Goal: Find specific page/section: Find specific page/section

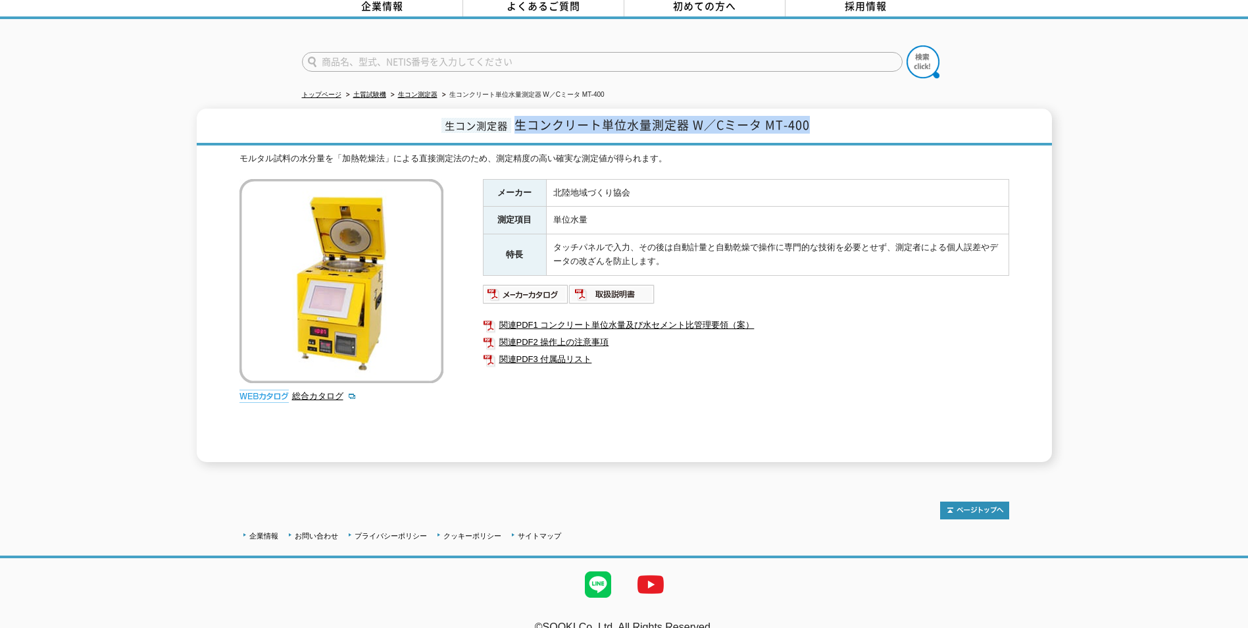
drag, startPoint x: 575, startPoint y: 115, endPoint x: 819, endPoint y: 115, distance: 243.5
click at [819, 115] on h1 "生コン測定器 生コンクリート単位水量測定器 W／Cミータ MT-400" at bounding box center [625, 127] width 856 height 37
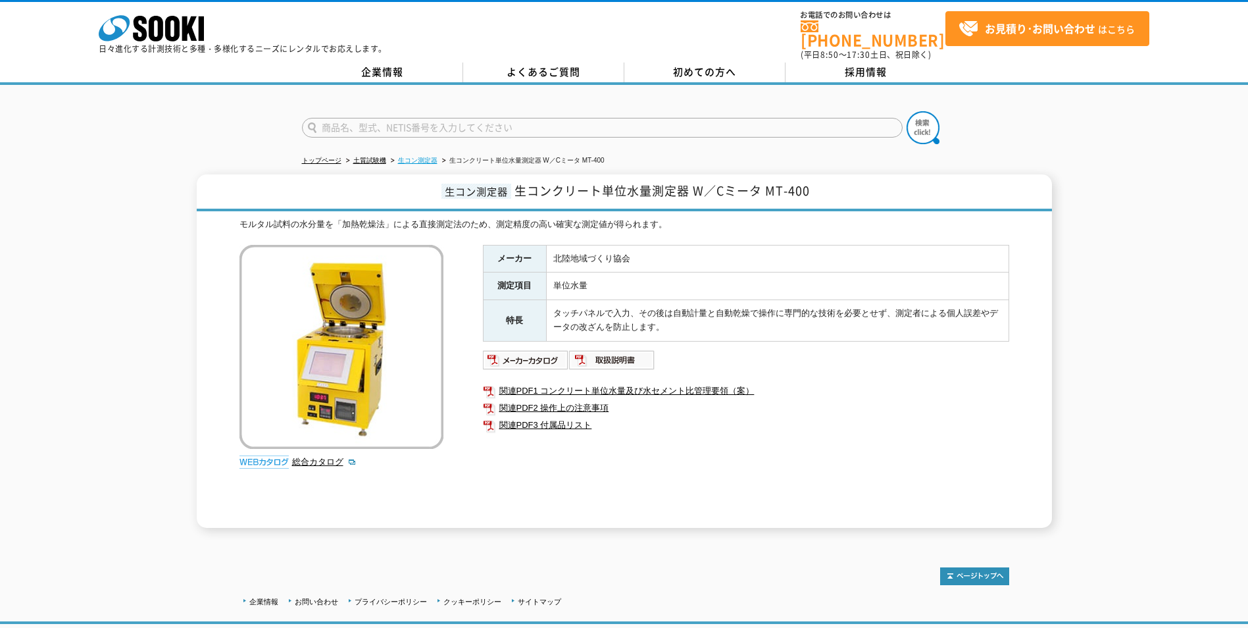
click at [416, 157] on link "生コン測定器" at bounding box center [417, 160] width 39 height 7
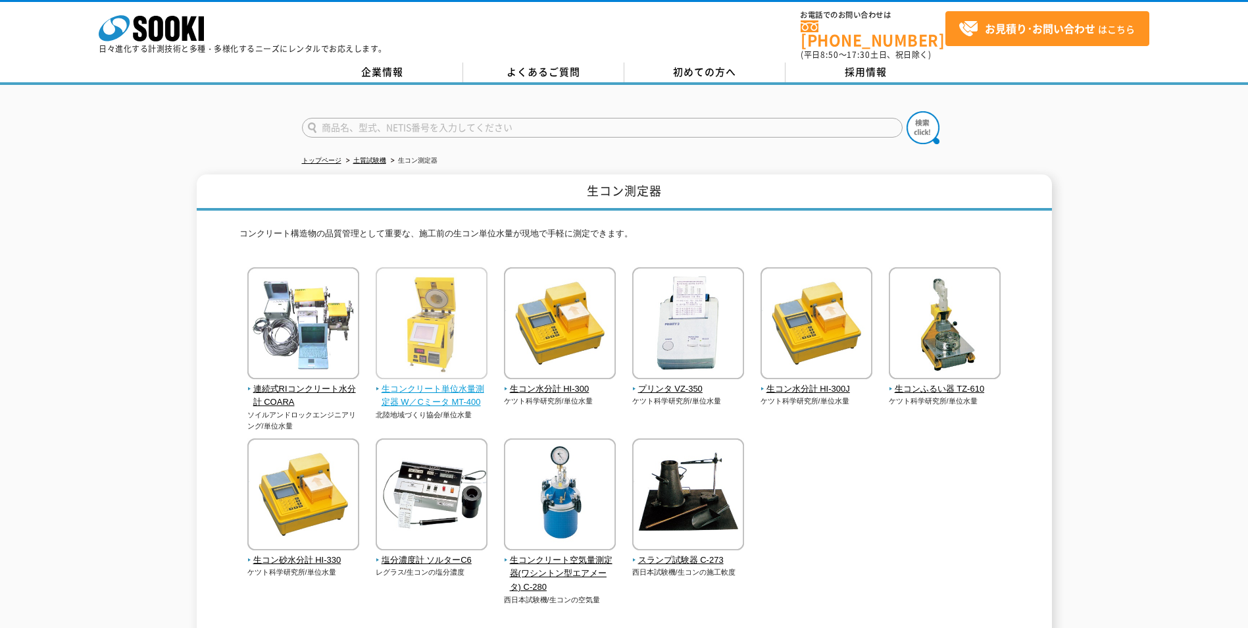
scroll to position [66, 0]
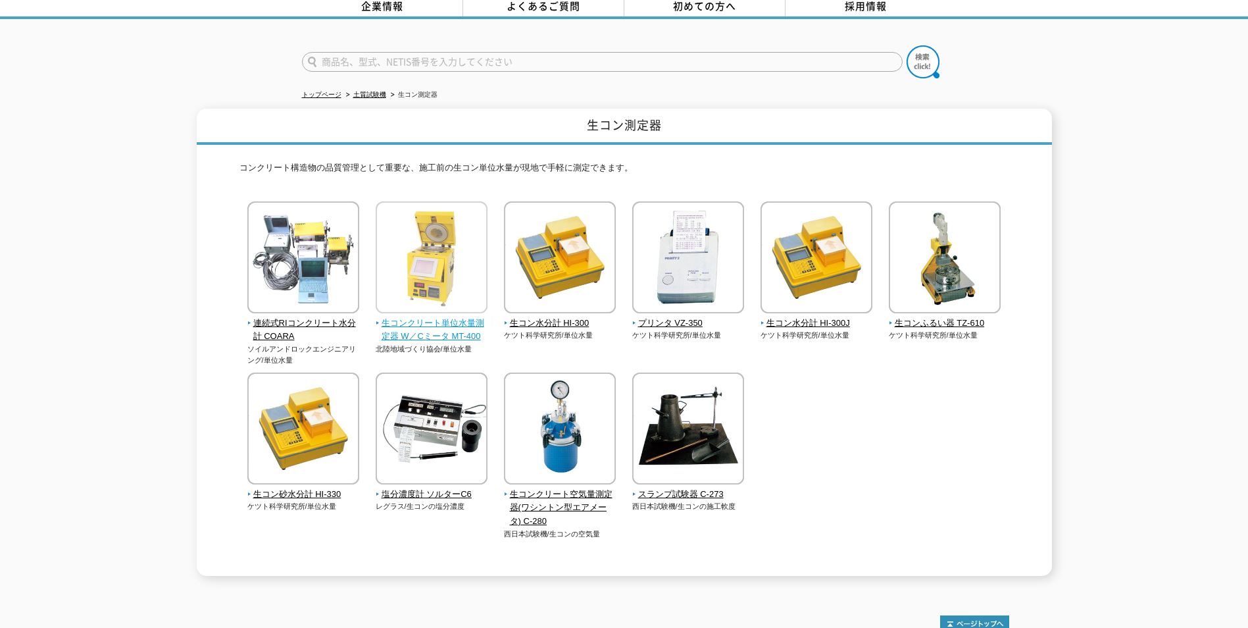
click at [475, 317] on span "生コンクリート単位水量測定器 W／Cミータ MT-400" at bounding box center [432, 331] width 113 height 28
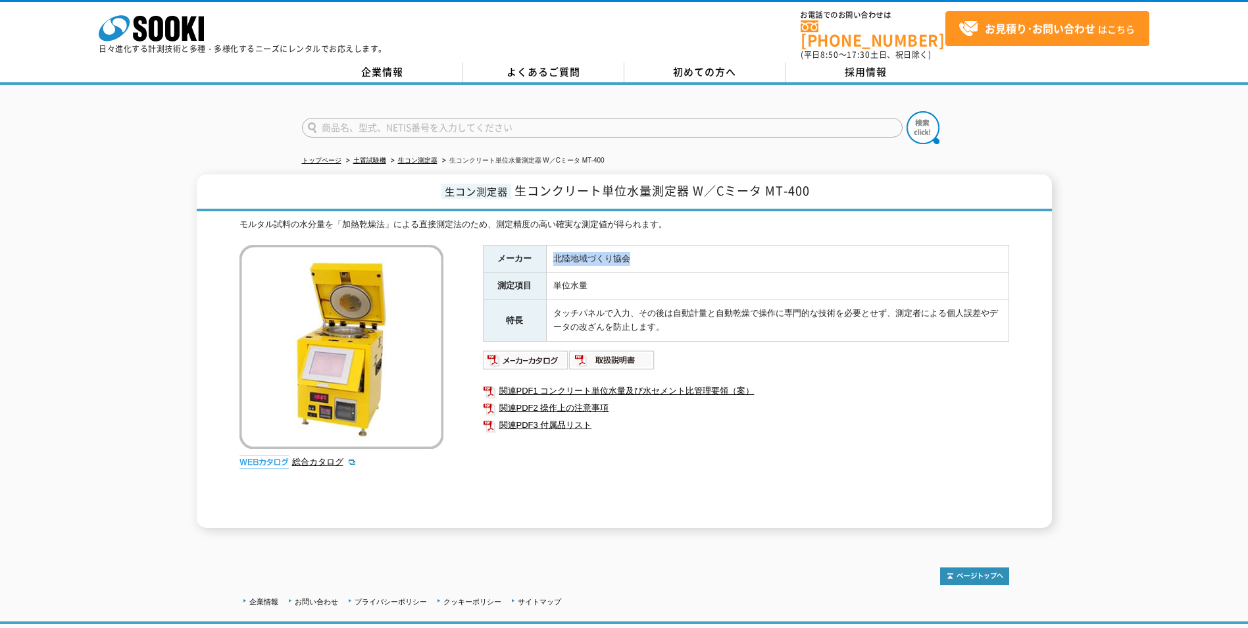
drag, startPoint x: 557, startPoint y: 249, endPoint x: 722, endPoint y: 254, distance: 165.3
click at [722, 254] on td "北陸地域づくり協会" at bounding box center [777, 259] width 463 height 28
drag, startPoint x: 722, startPoint y: 254, endPoint x: 611, endPoint y: 253, distance: 111.2
